Goal: Check status

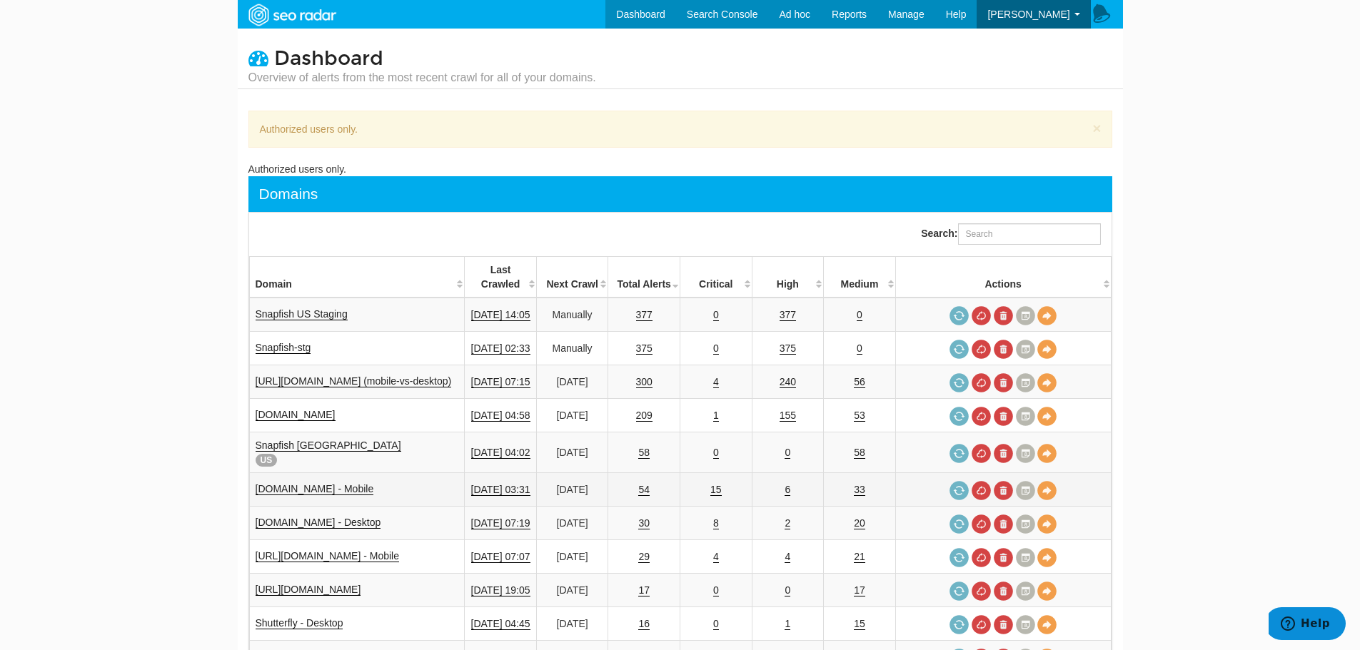
scroll to position [238, 0]
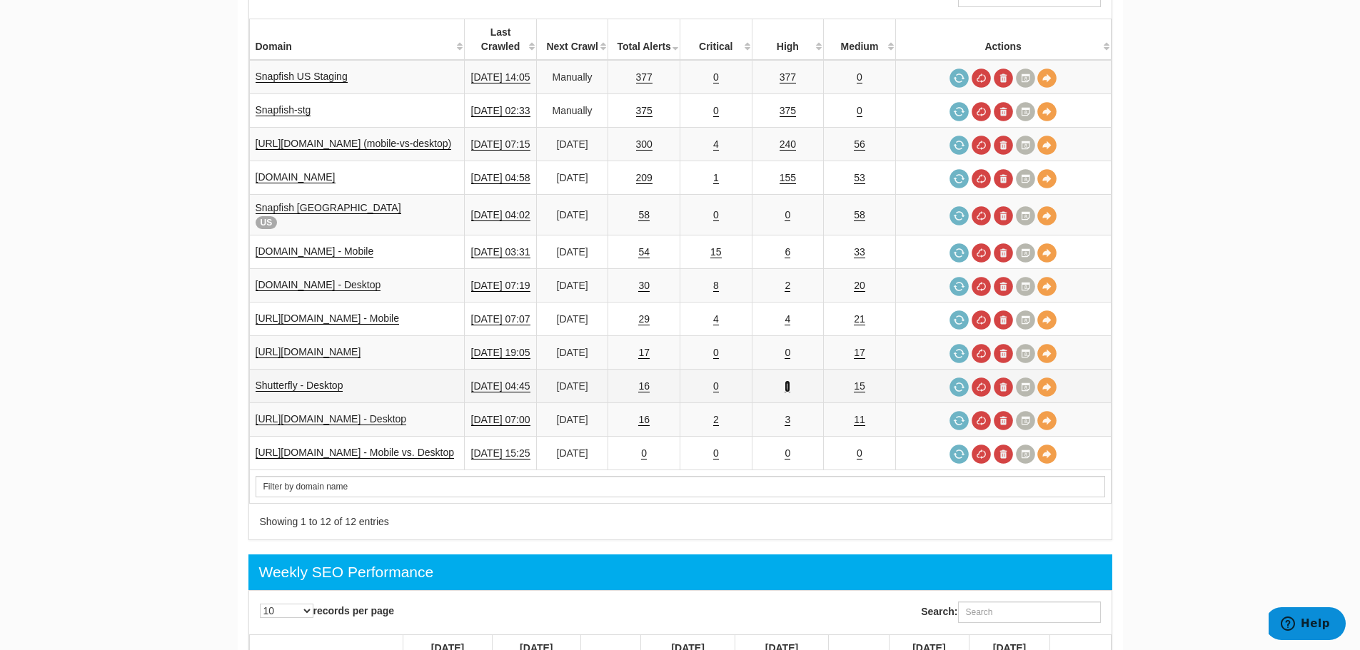
click at [790, 381] on link "1" at bounding box center [788, 387] width 6 height 12
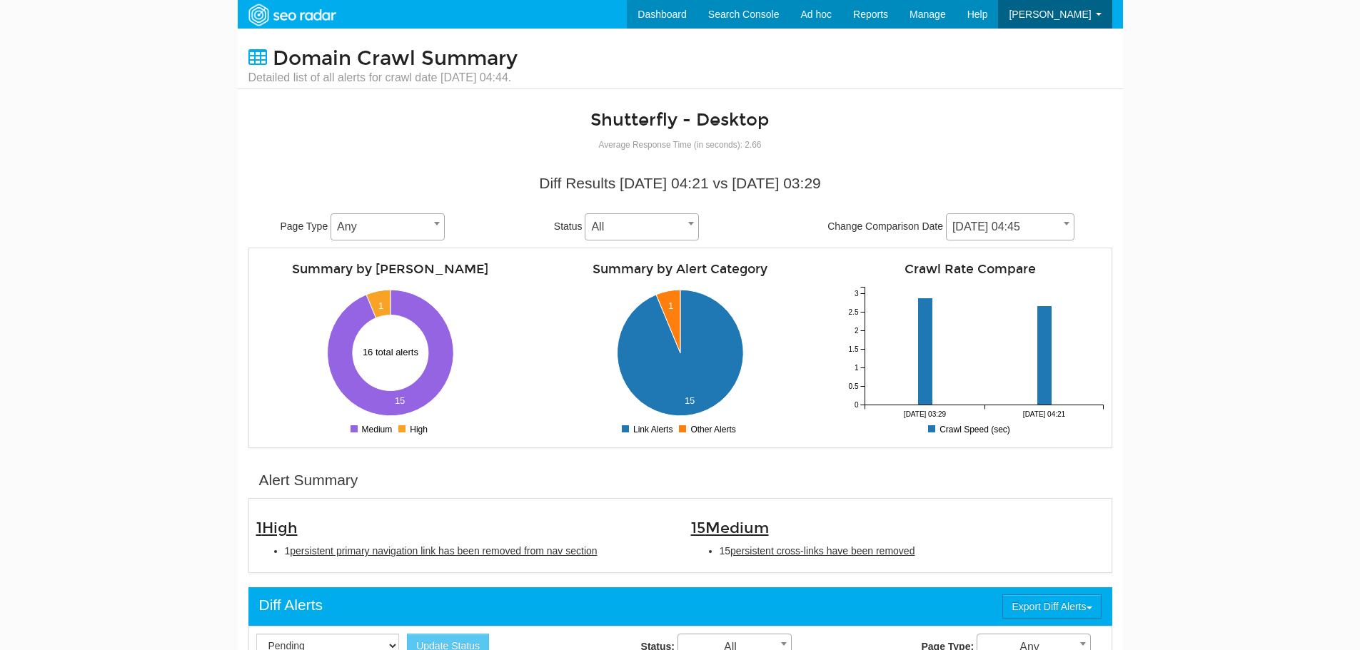
scroll to position [57, 0]
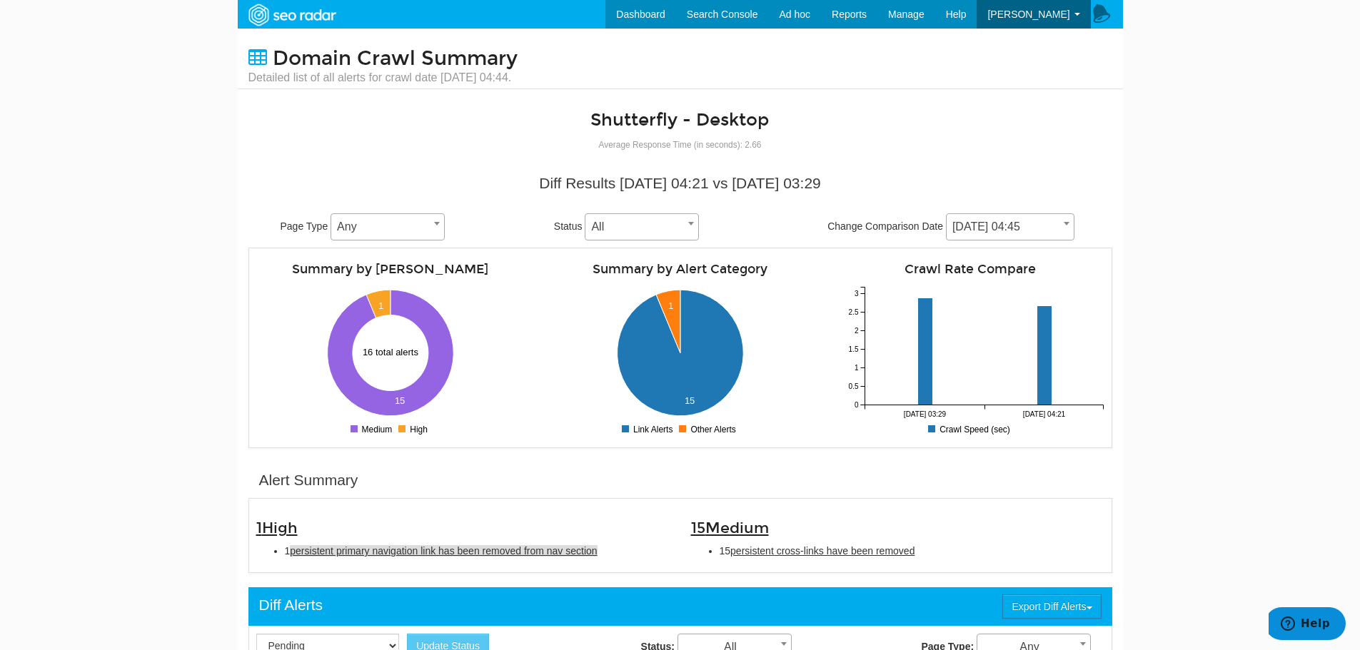
click at [458, 556] on span "persistent primary navigation link has been removed from nav section" at bounding box center [443, 550] width 307 height 11
type input "persistent primary navigation link has been removed from nav section"
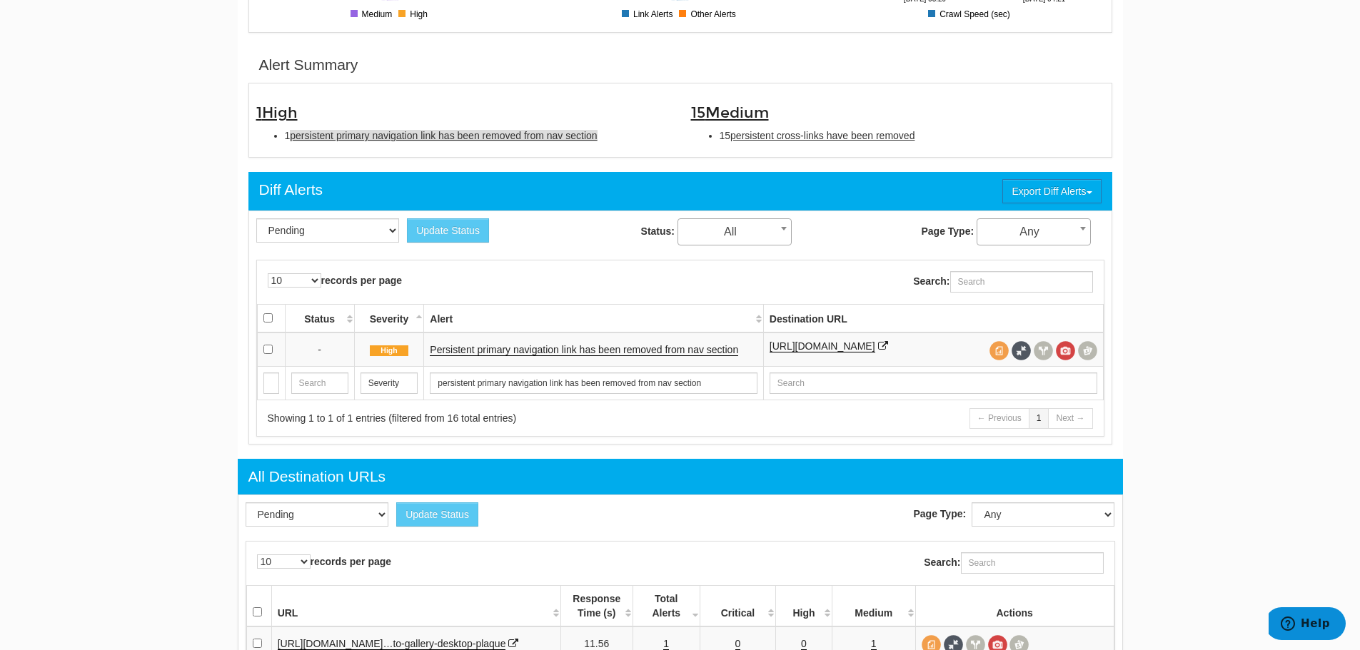
scroll to position [463, 0]
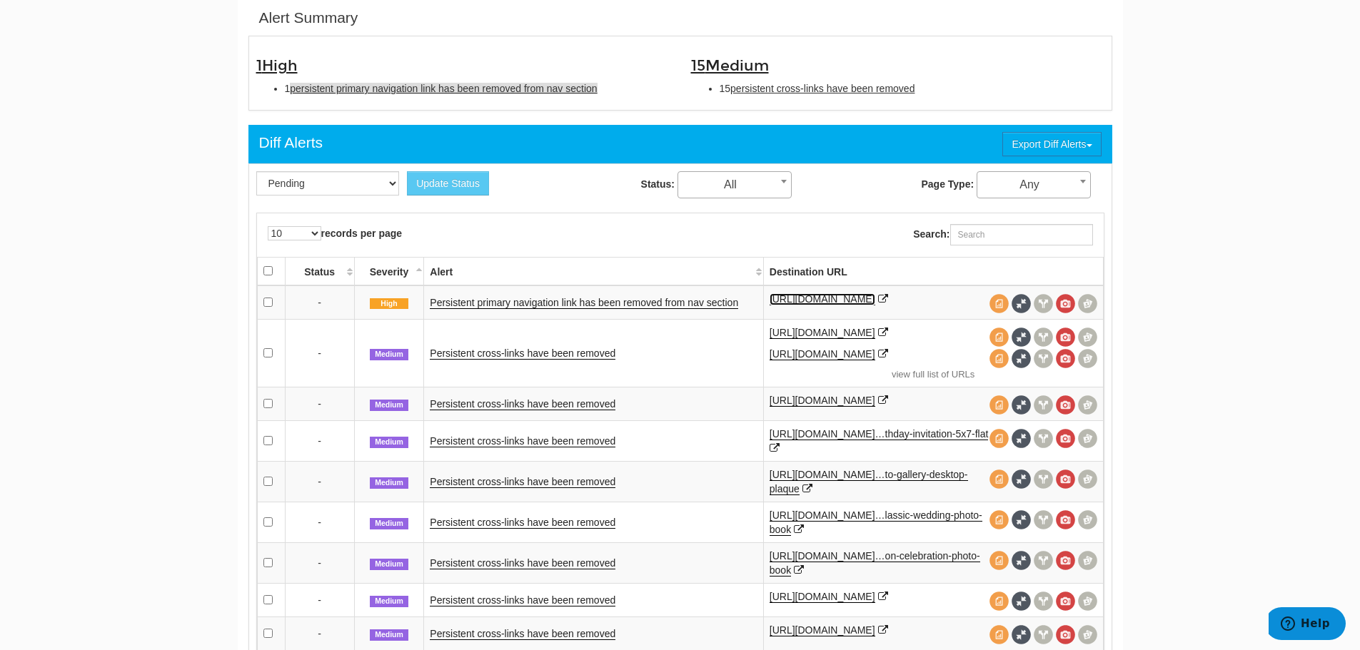
click at [851, 297] on link "https://www.shutterfly.com/t/christmas-gifts/" at bounding box center [823, 299] width 106 height 12
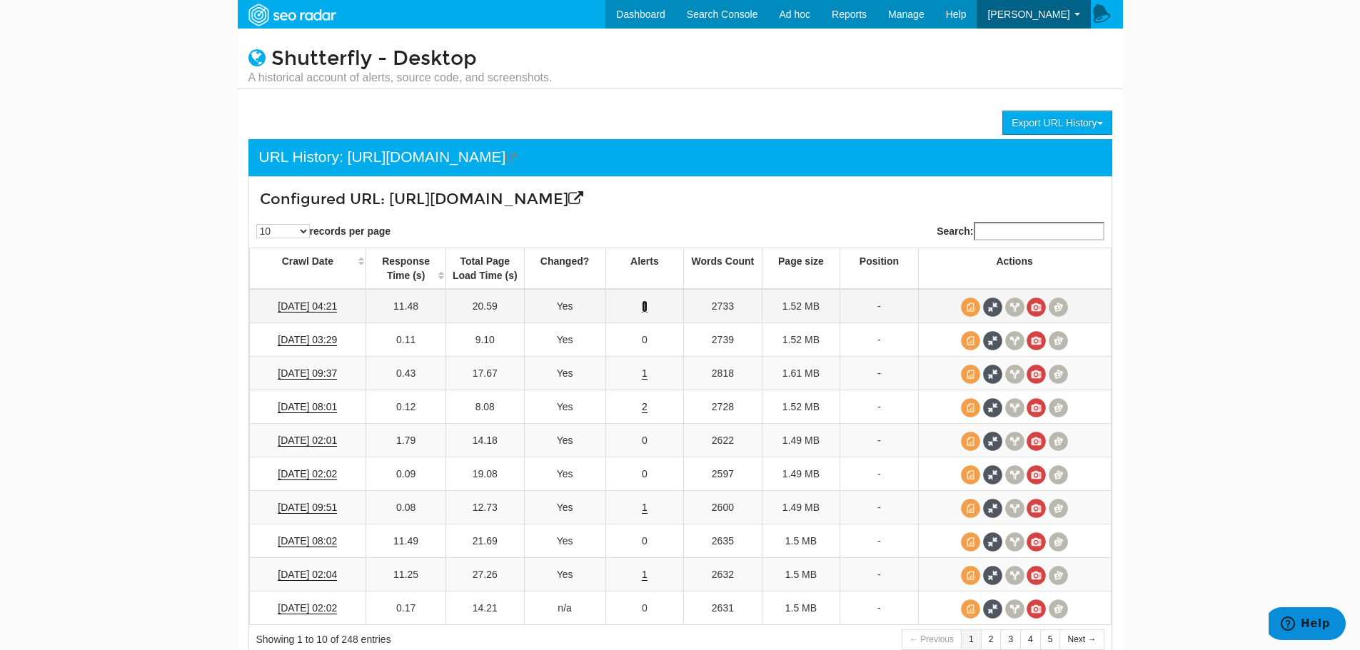
click at [643, 303] on link "1" at bounding box center [645, 307] width 6 height 12
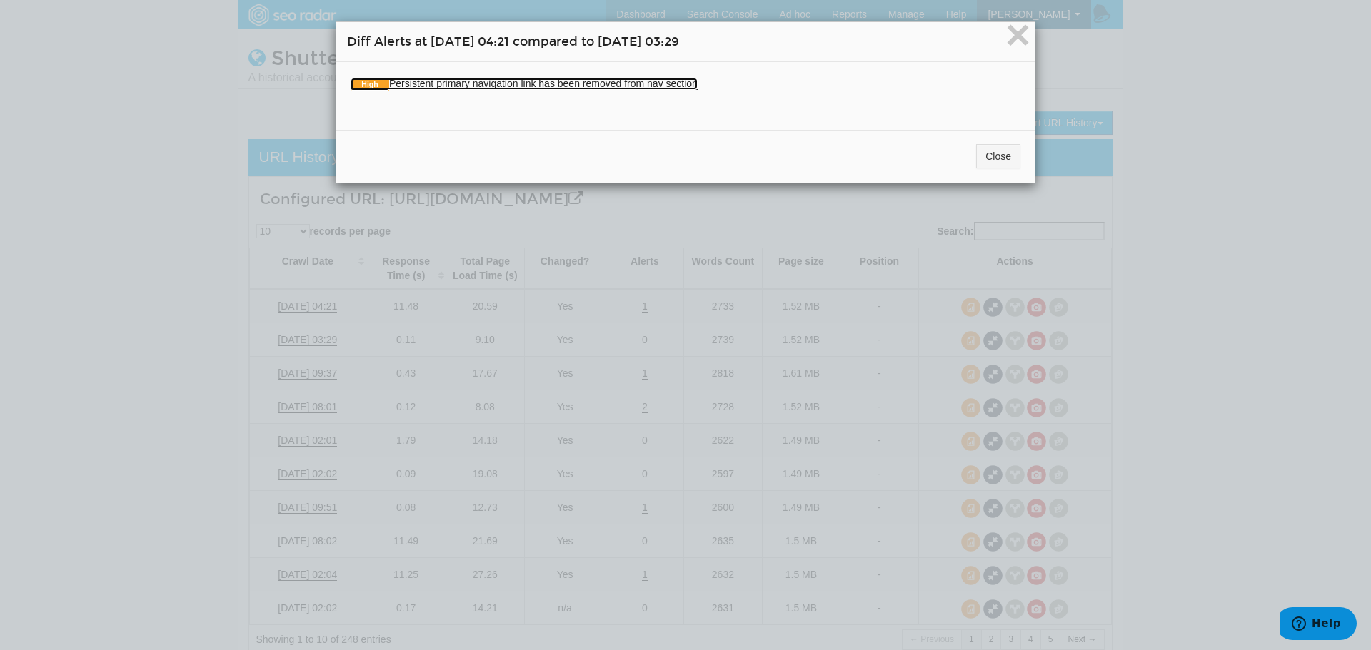
click at [554, 87] on link "High Persistent primary navigation link has been removed from nav section" at bounding box center [524, 84] width 347 height 12
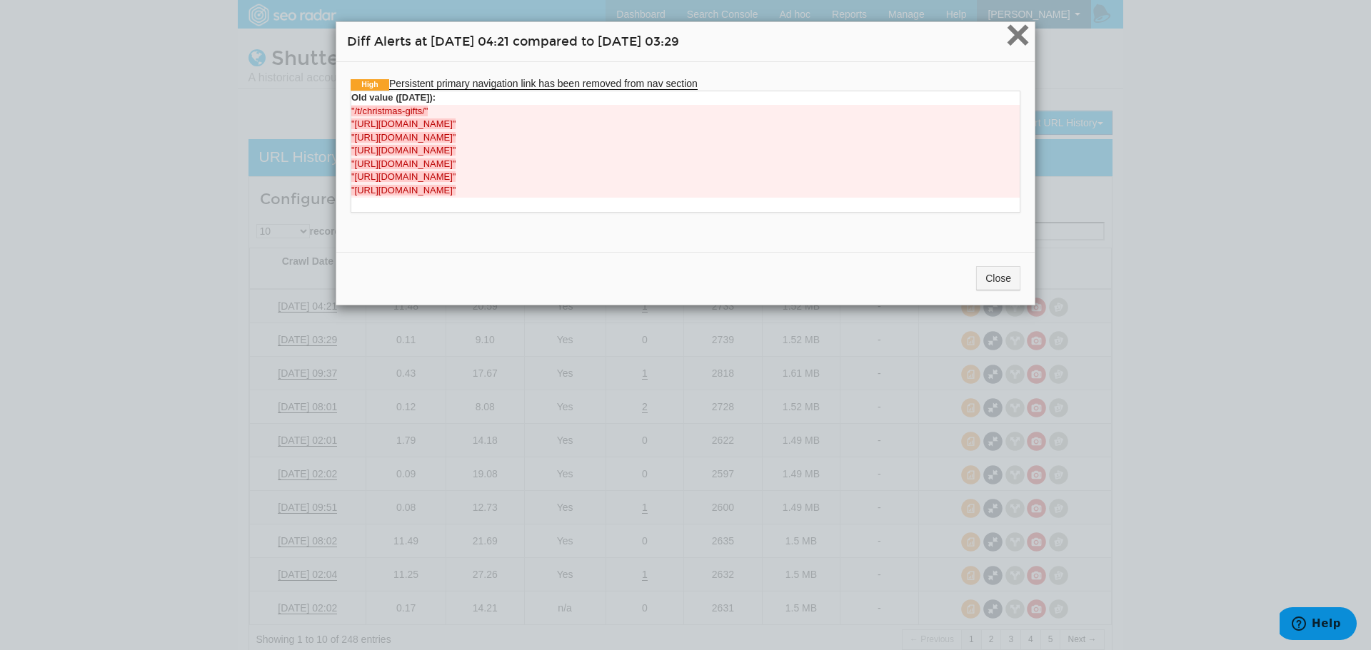
click at [1016, 23] on span "×" at bounding box center [1017, 35] width 25 height 48
